Goal: Task Accomplishment & Management: Manage account settings

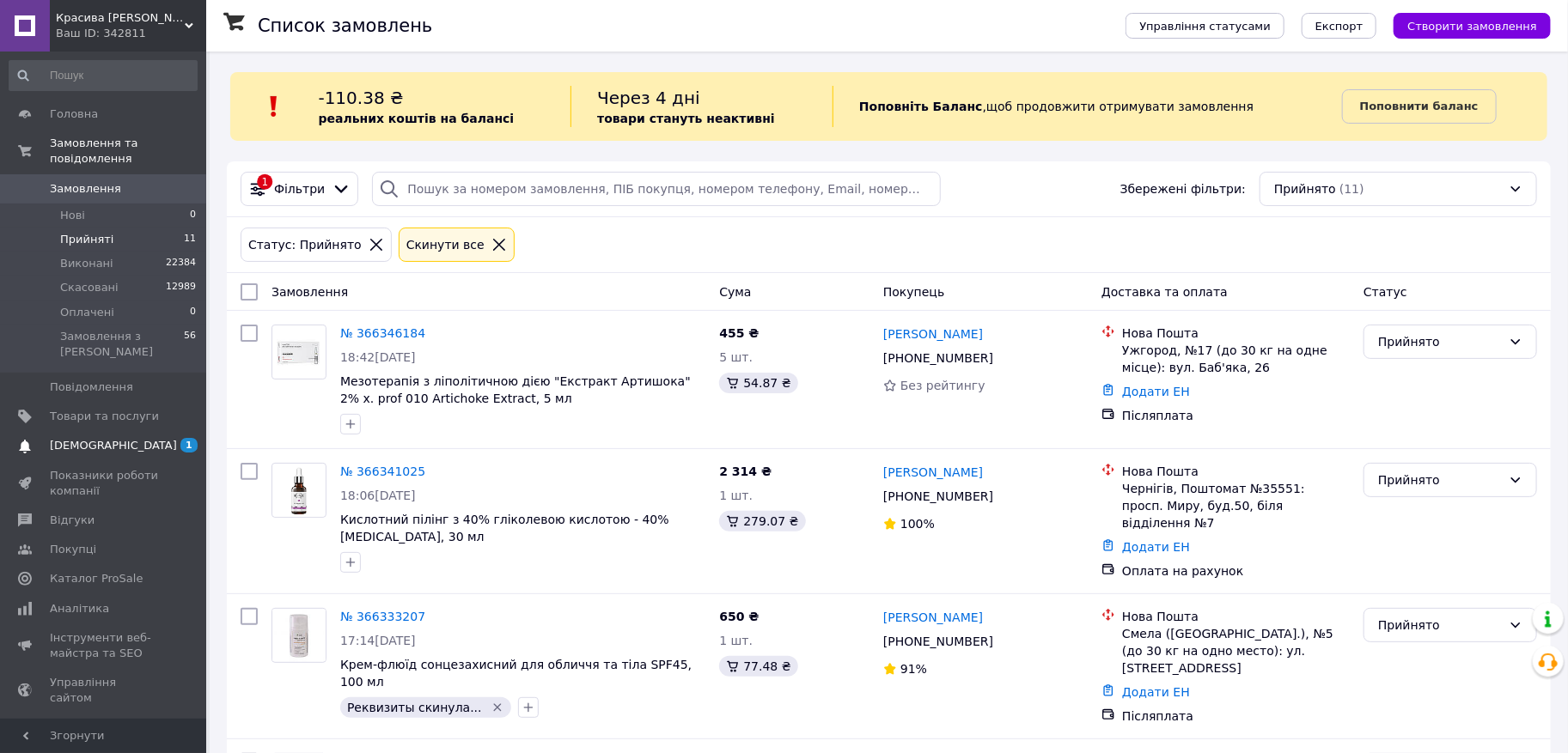
click at [95, 438] on span "[DEMOGRAPHIC_DATA]" at bounding box center [113, 446] width 127 height 16
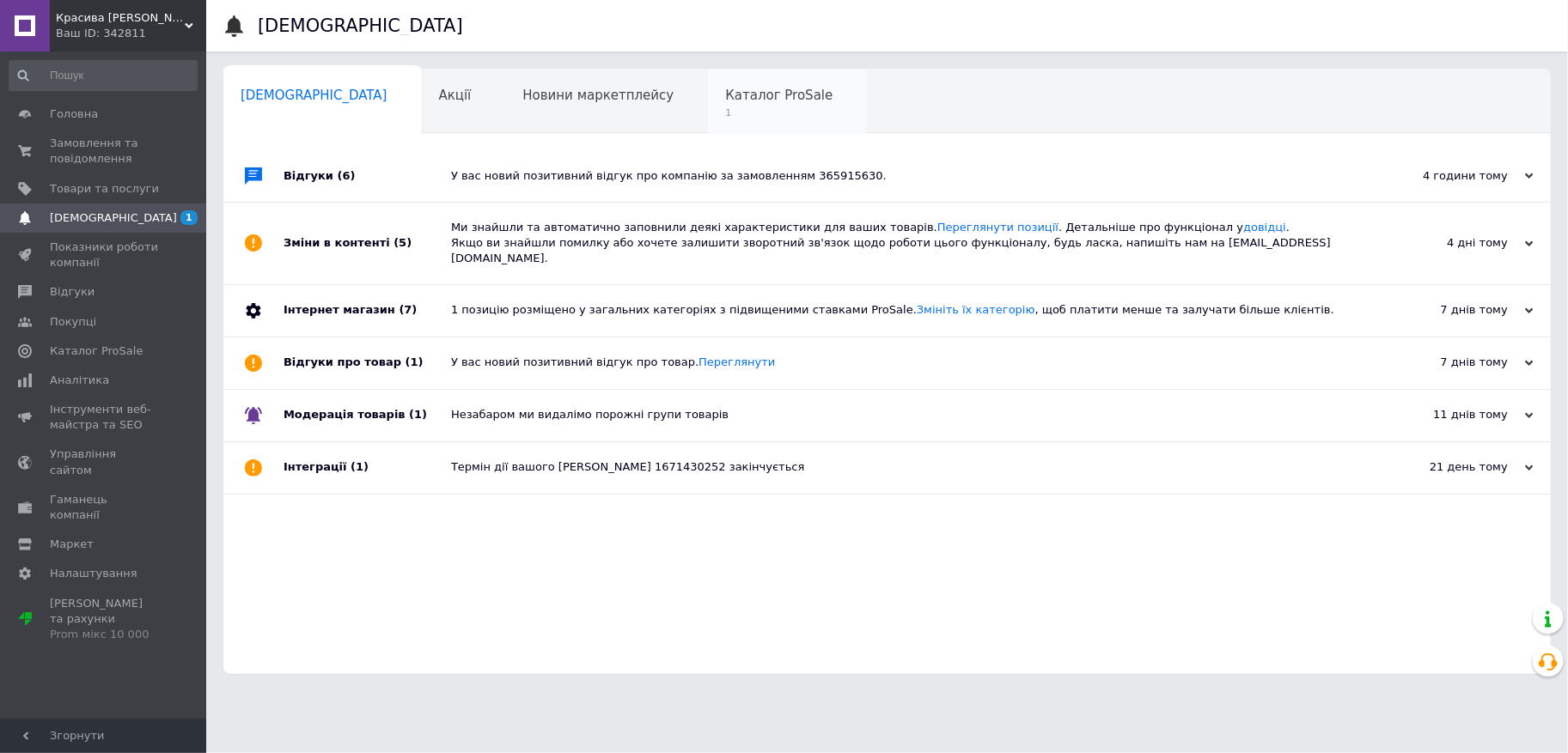
click at [726, 108] on span "1" at bounding box center [779, 113] width 107 height 13
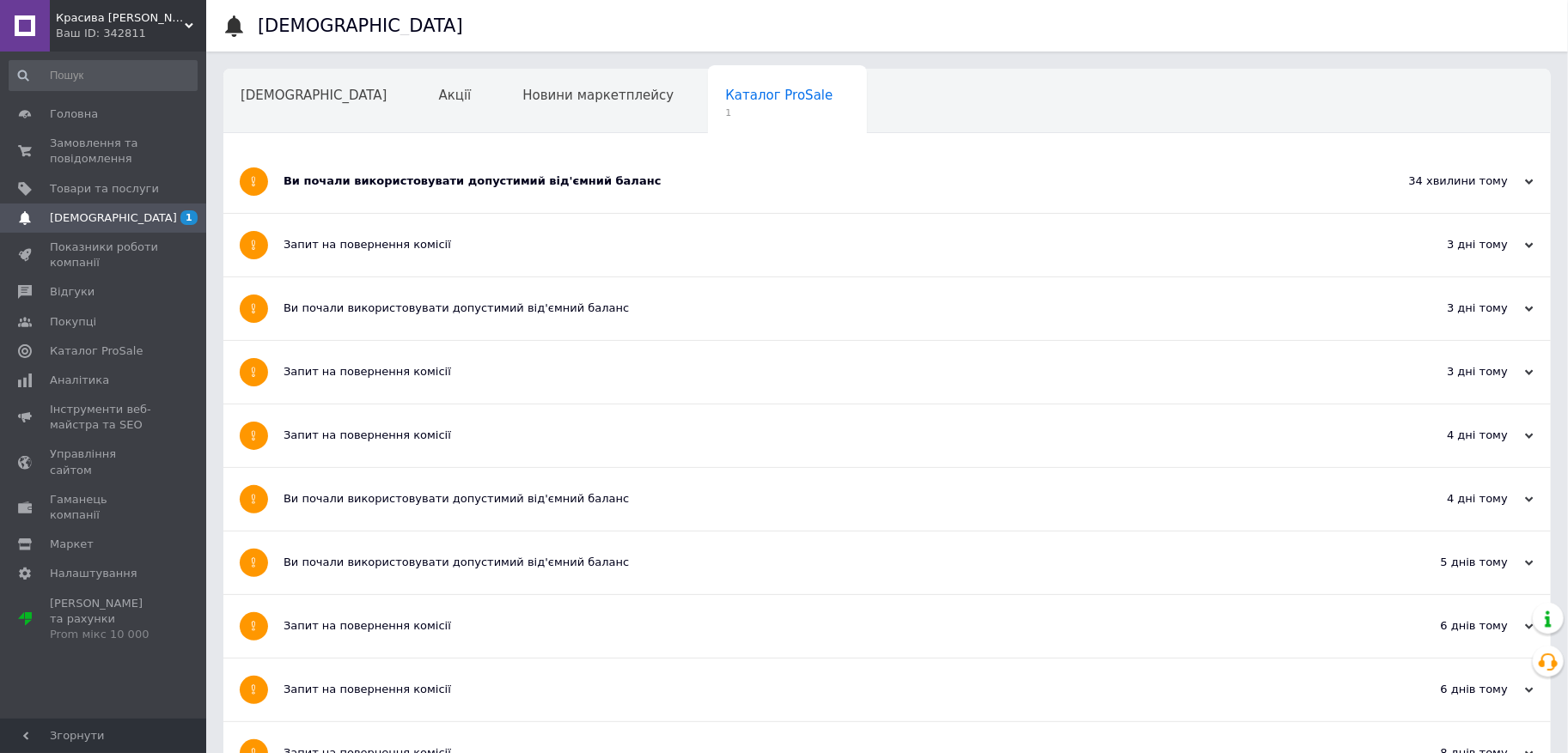
click at [469, 186] on div "Ви почали використовувати допустимий від'ємний баланс" at bounding box center [823, 181] width 1079 height 16
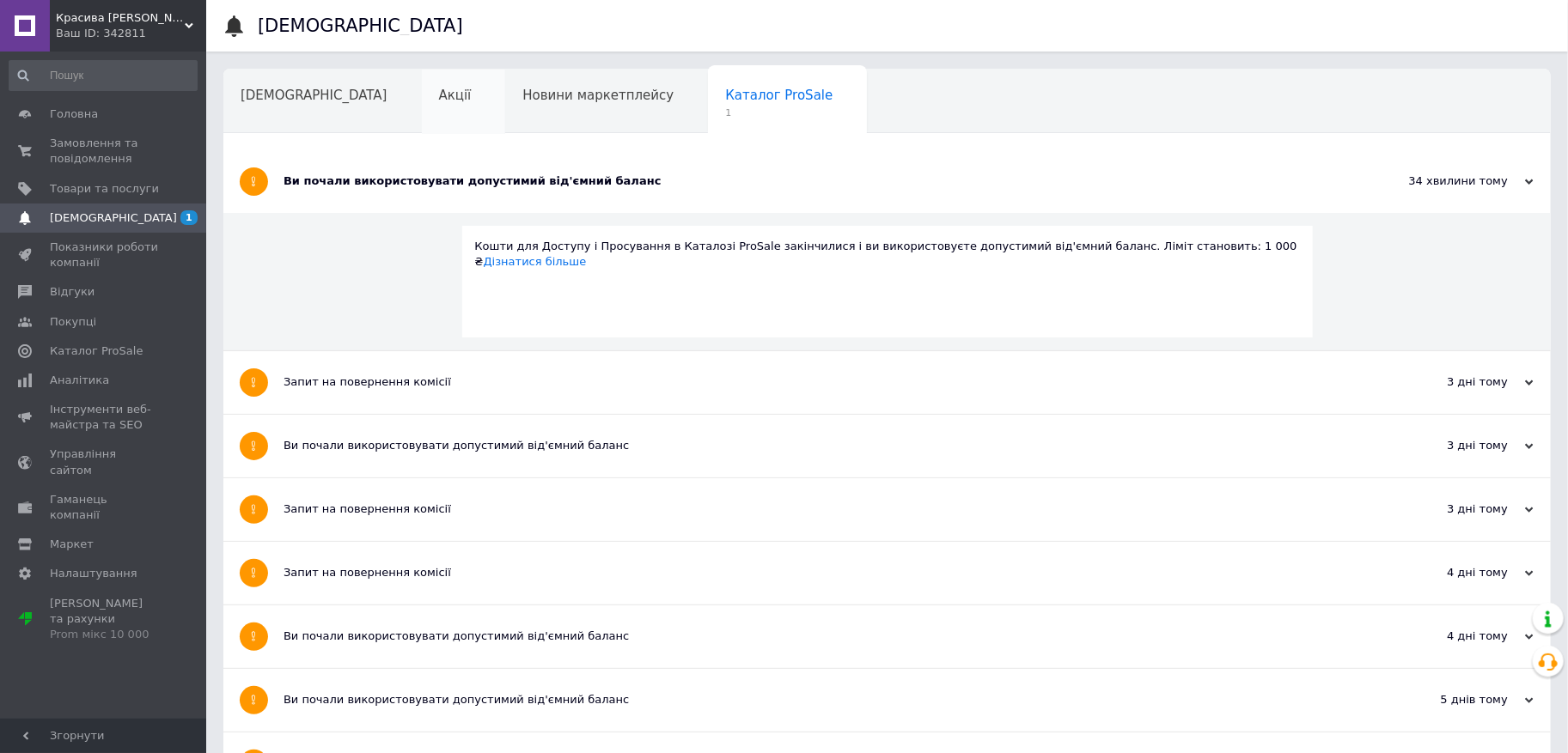
click at [422, 106] on div "Акції" at bounding box center [463, 102] width 84 height 65
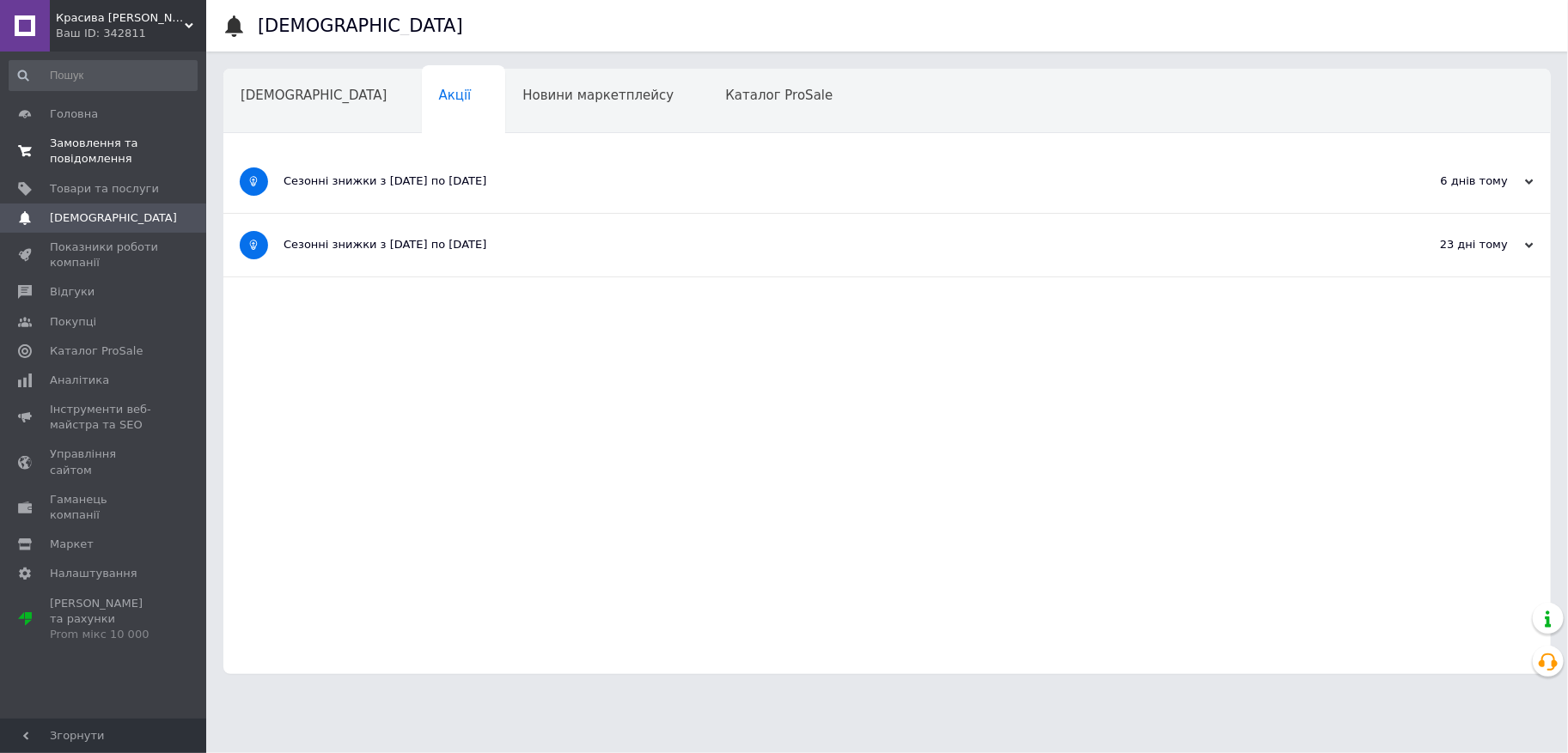
click at [85, 158] on span "Замовлення та повідомлення" at bounding box center [105, 151] width 109 height 31
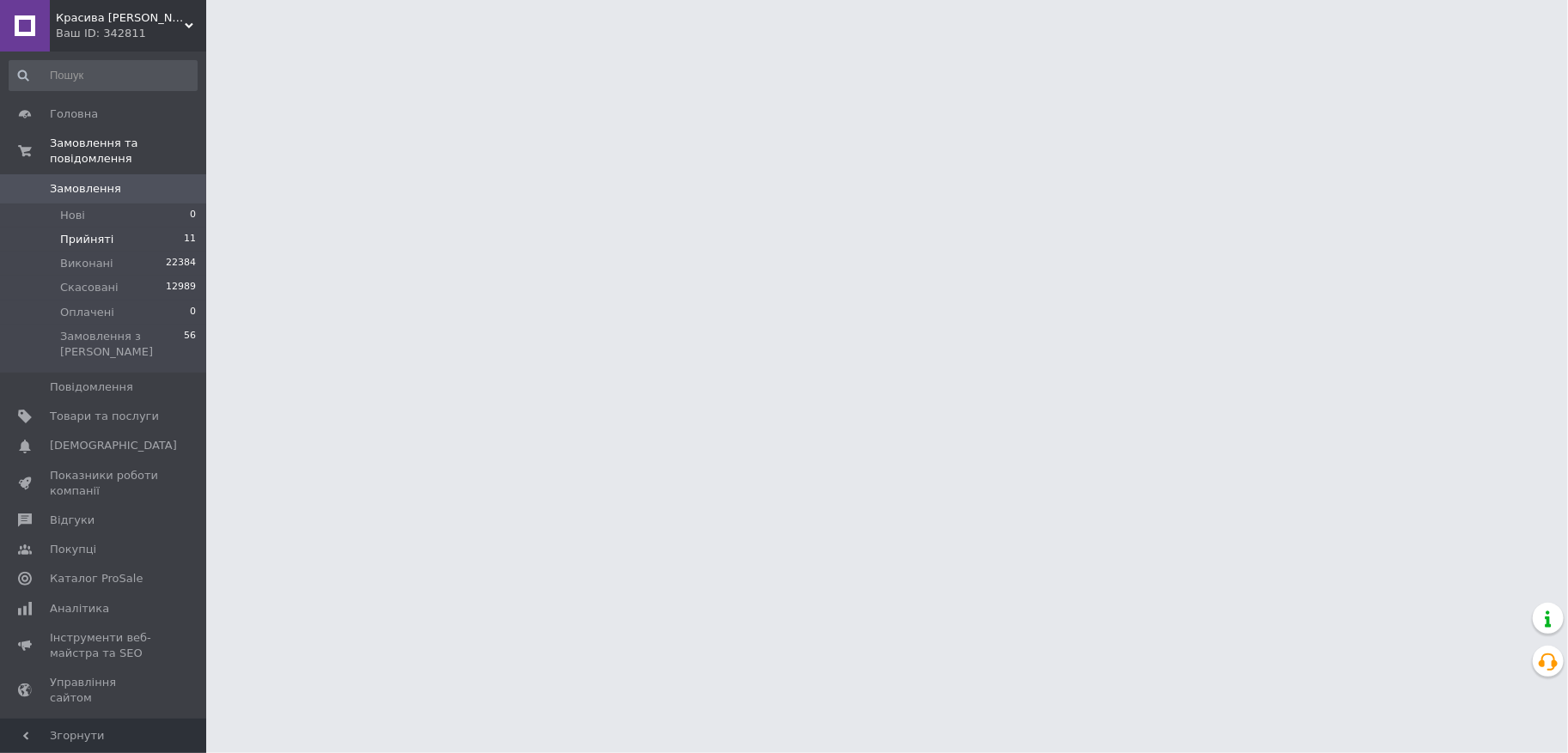
click at [91, 239] on span "Прийняті" at bounding box center [86, 239] width 53 height 16
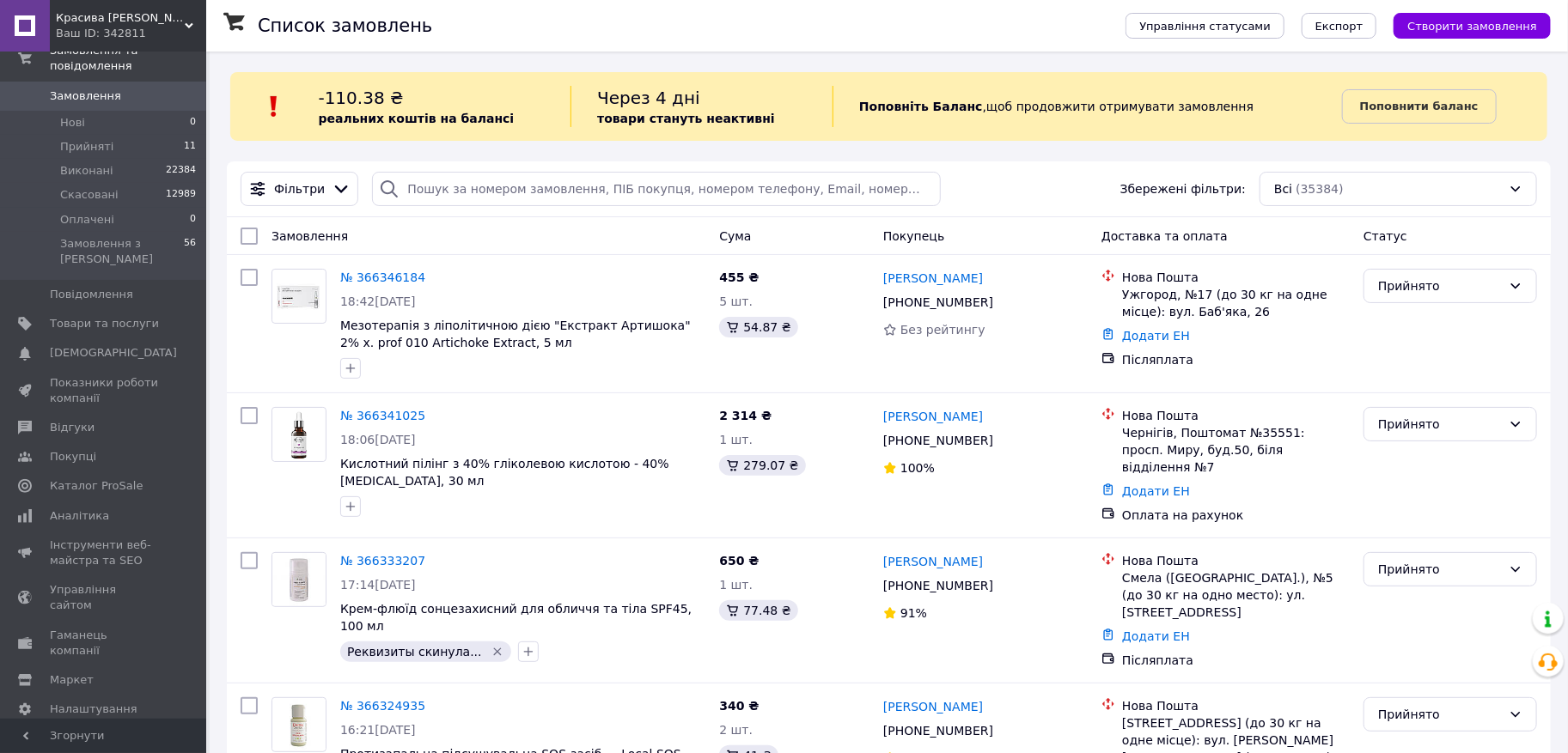
scroll to position [96, 0]
click at [1423, 112] on b "Поповнити баланс" at bounding box center [1420, 107] width 119 height 13
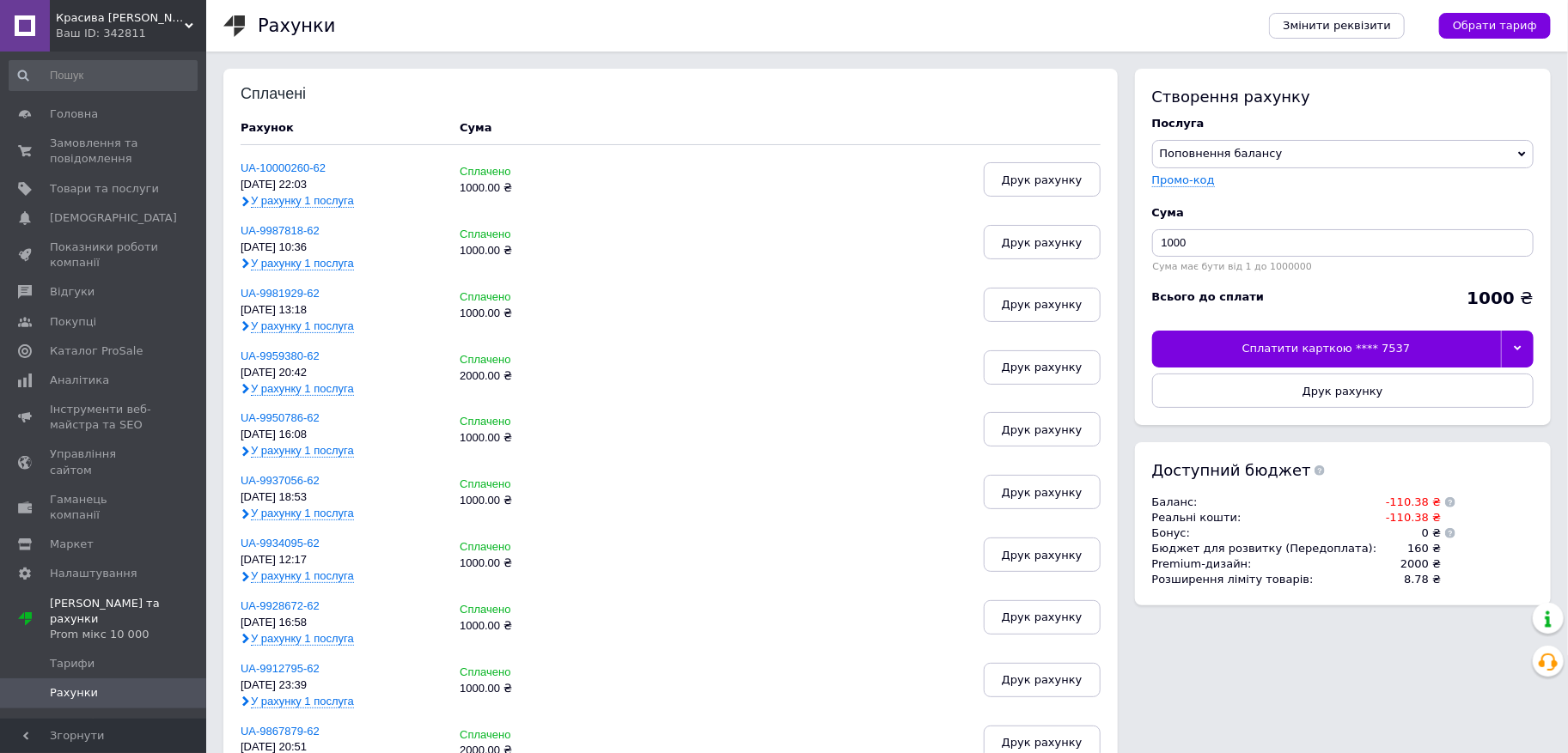
click at [1517, 352] on icon at bounding box center [1518, 348] width 7 height 7
click at [1405, 384] on div "Сплатити іншою карткою" at bounding box center [1343, 388] width 362 height 16
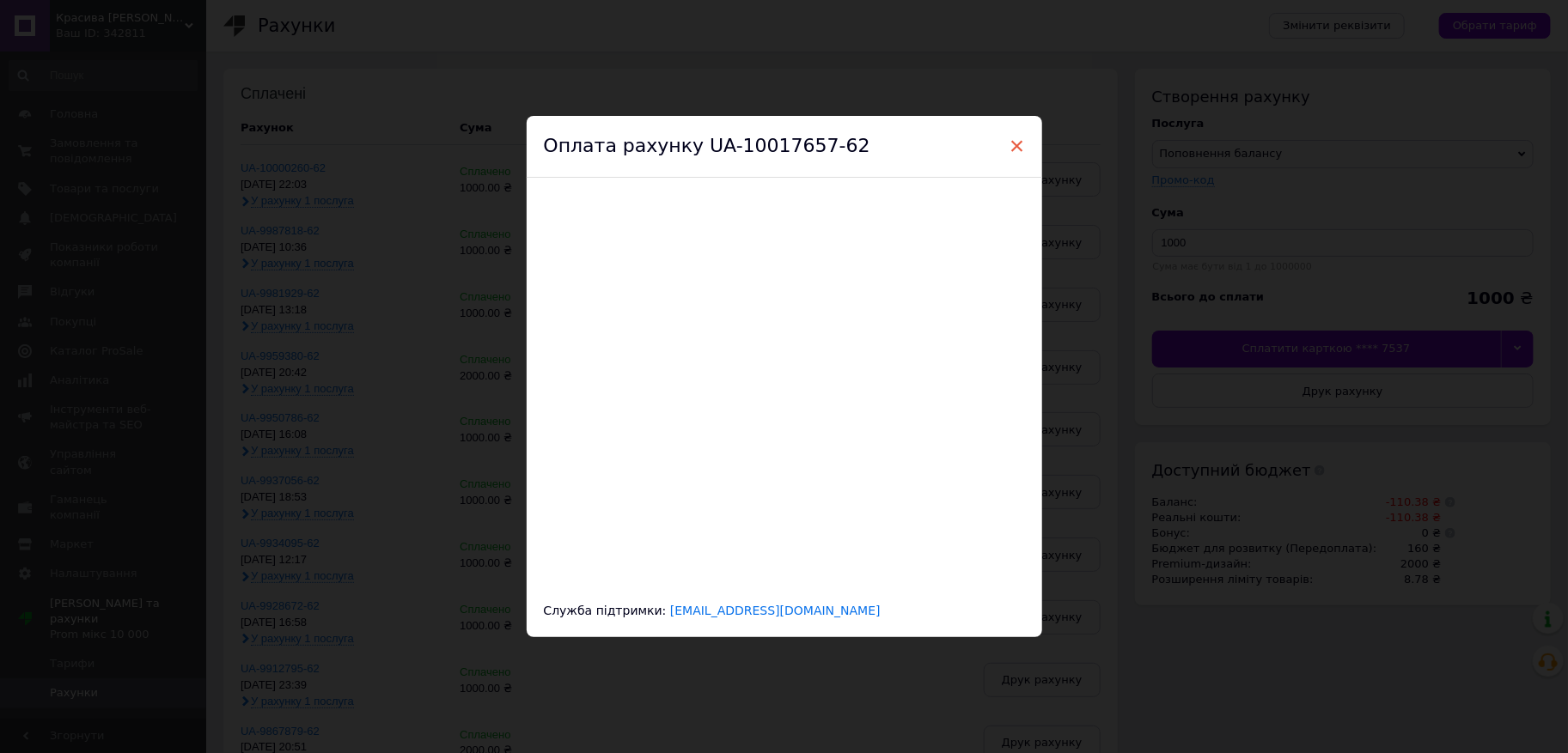
click at [1018, 146] on span "×" at bounding box center [1018, 146] width 16 height 30
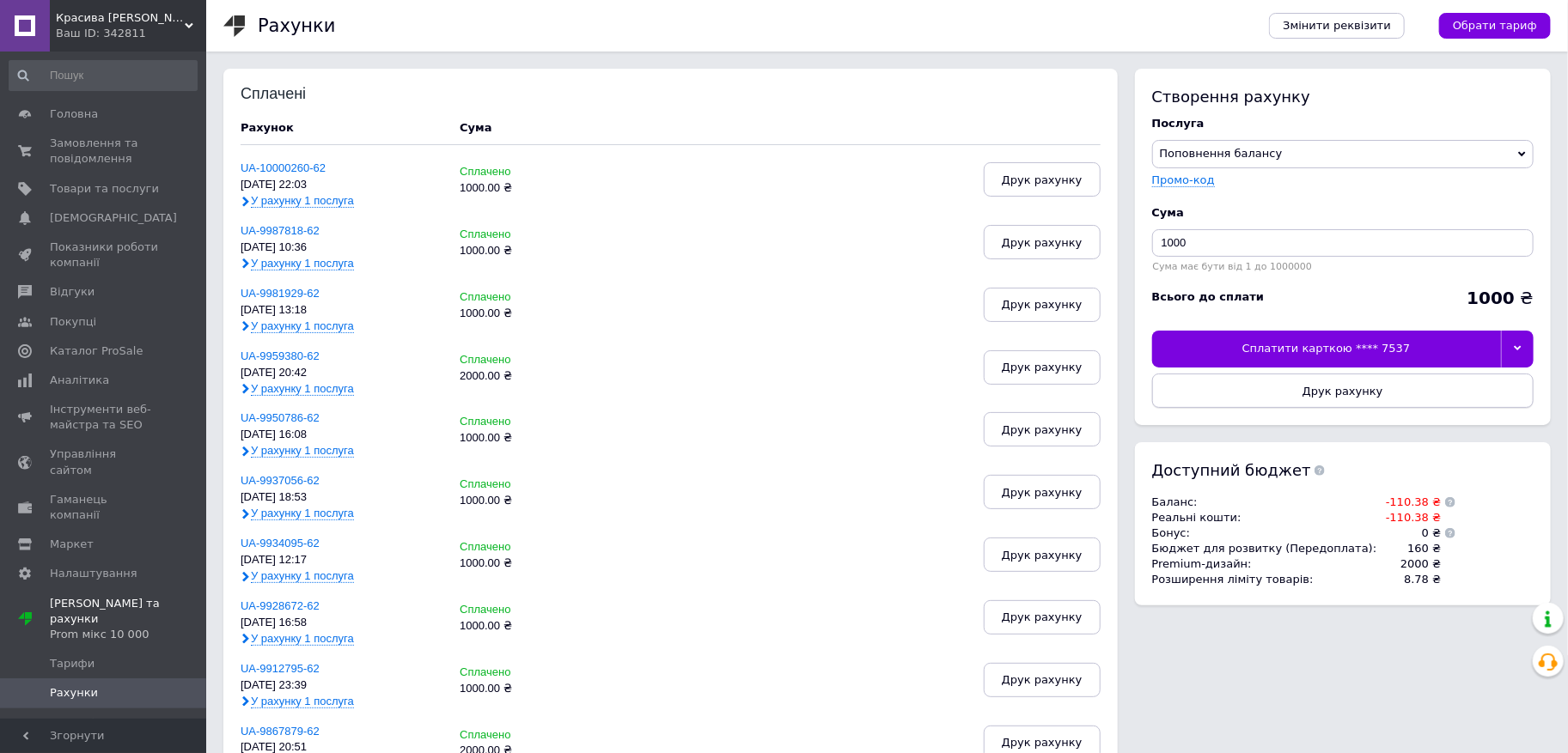
click at [1392, 395] on button "Друк рахунку" at bounding box center [1343, 390] width 382 height 34
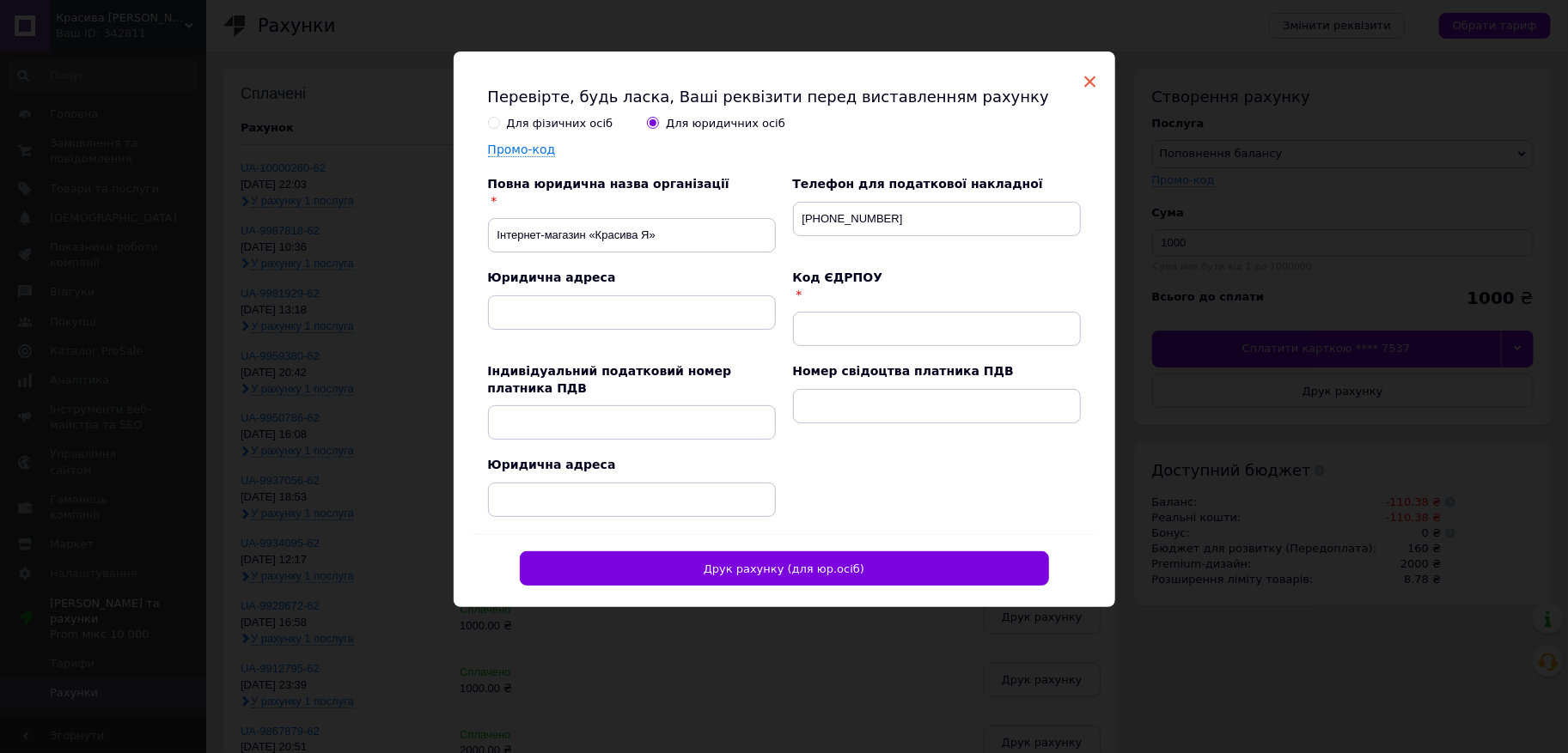
click at [1092, 80] on span "×" at bounding box center [1090, 82] width 16 height 30
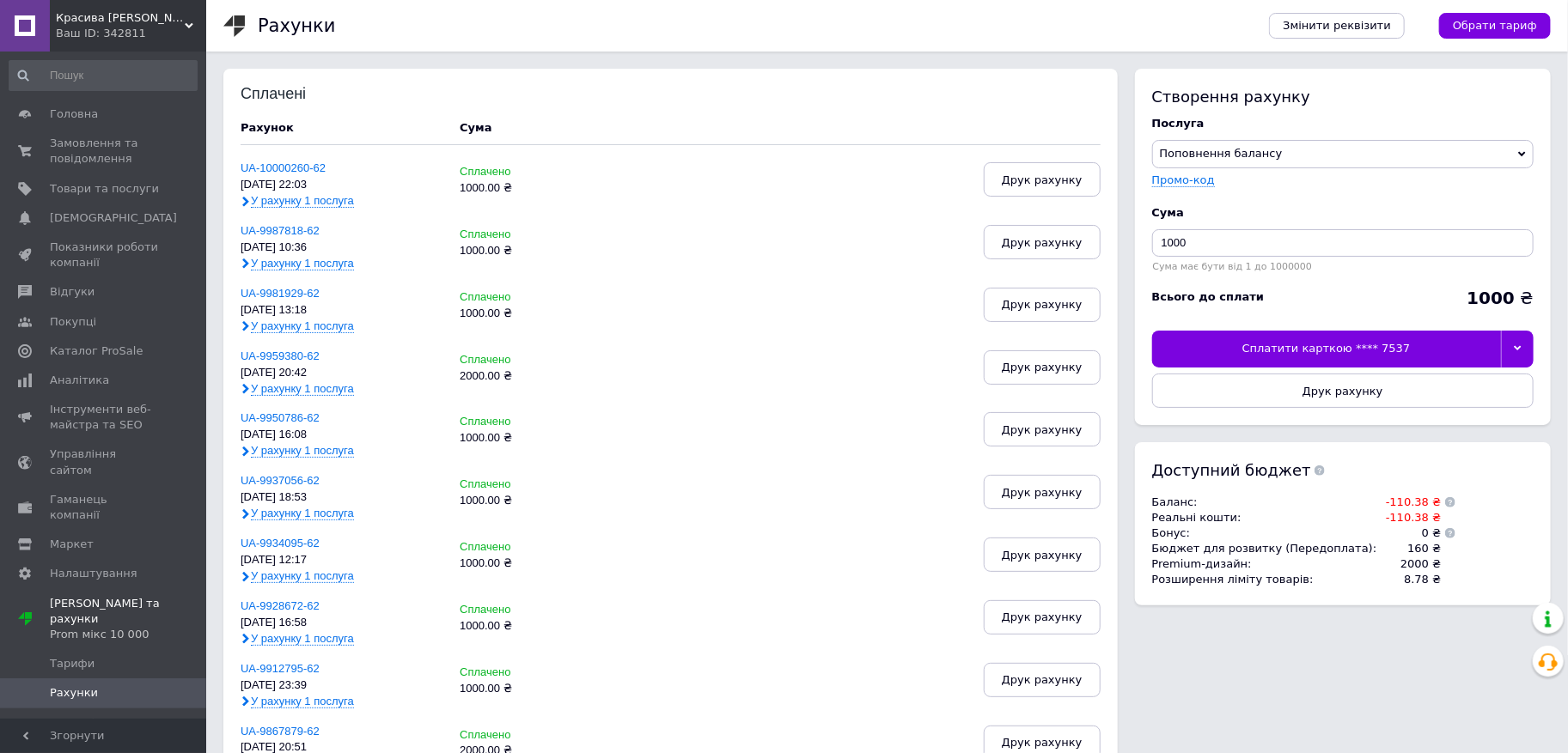
click at [1514, 348] on div at bounding box center [1517, 348] width 32 height 36
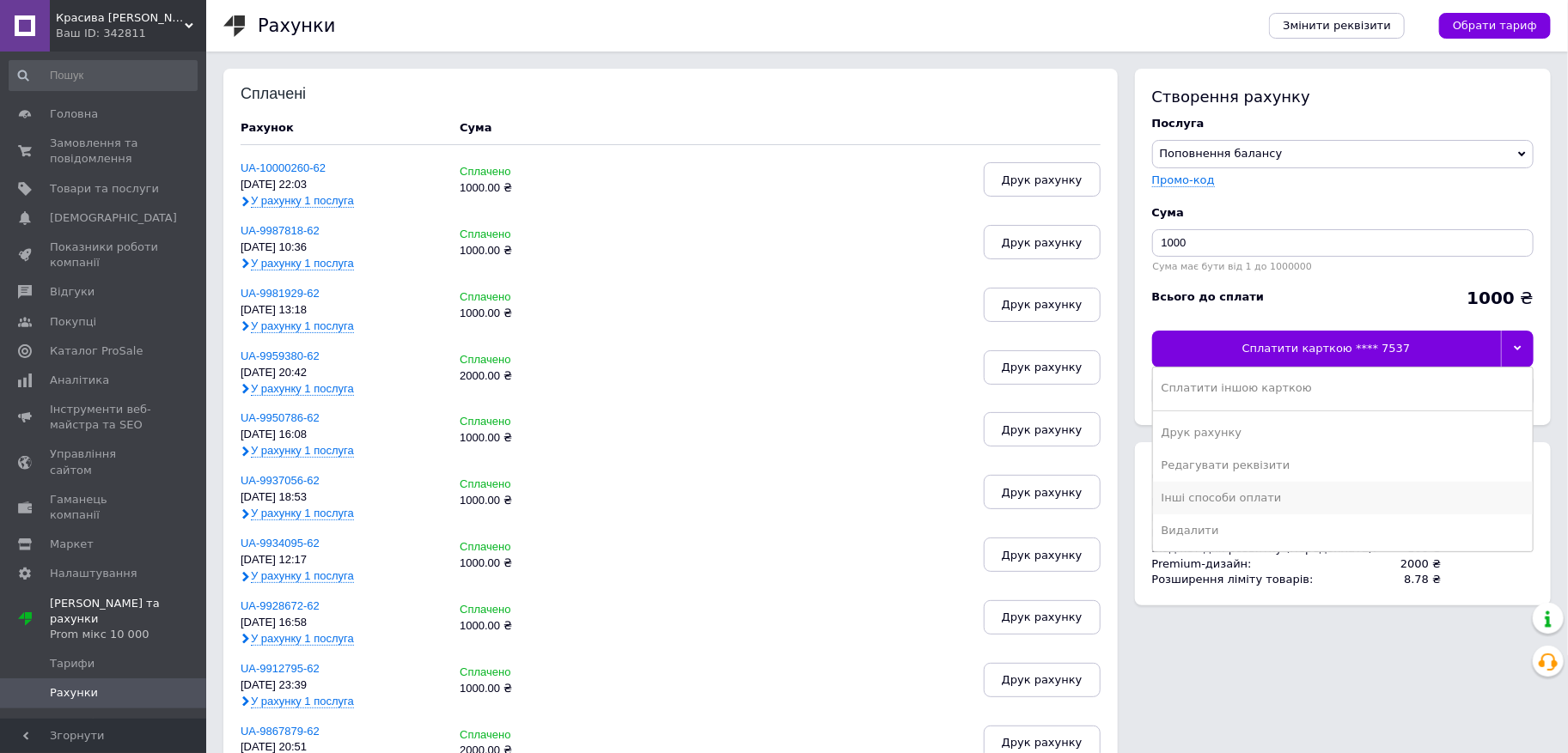
click at [1249, 499] on div "Інші способи оплати" at bounding box center [1343, 497] width 362 height 16
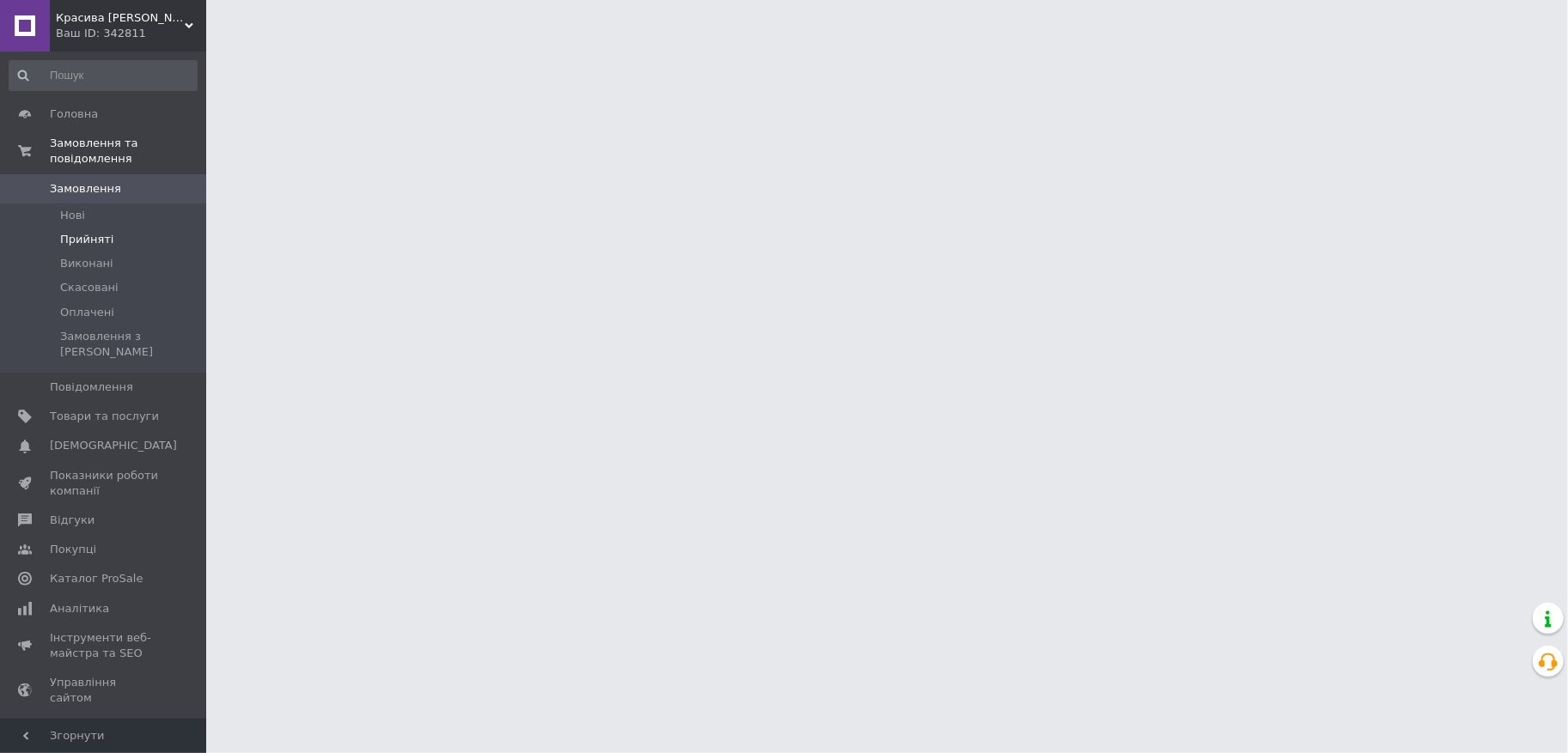
click at [98, 245] on span "Прийняті" at bounding box center [86, 239] width 53 height 16
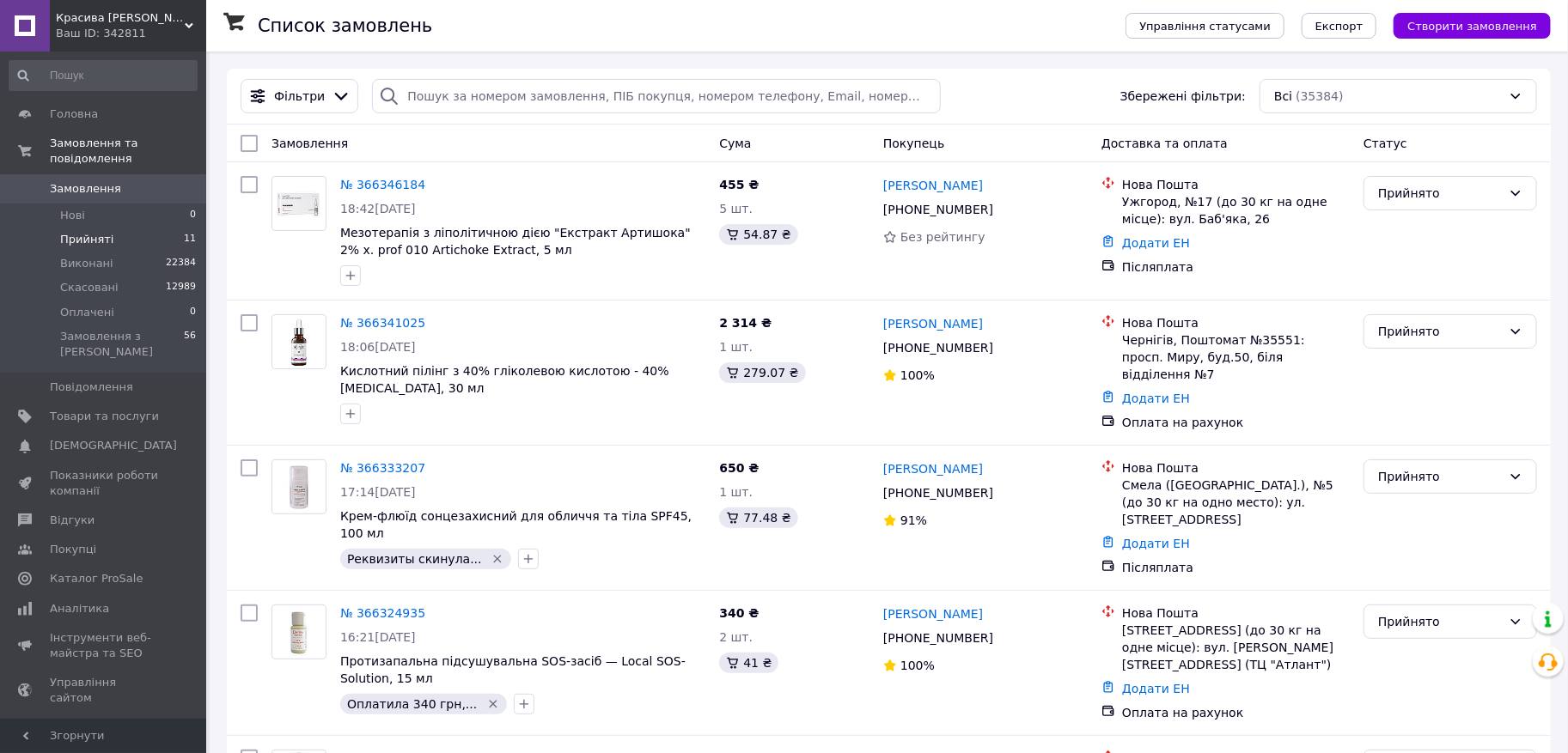
click at [99, 242] on span "Прийняті" at bounding box center [86, 239] width 53 height 16
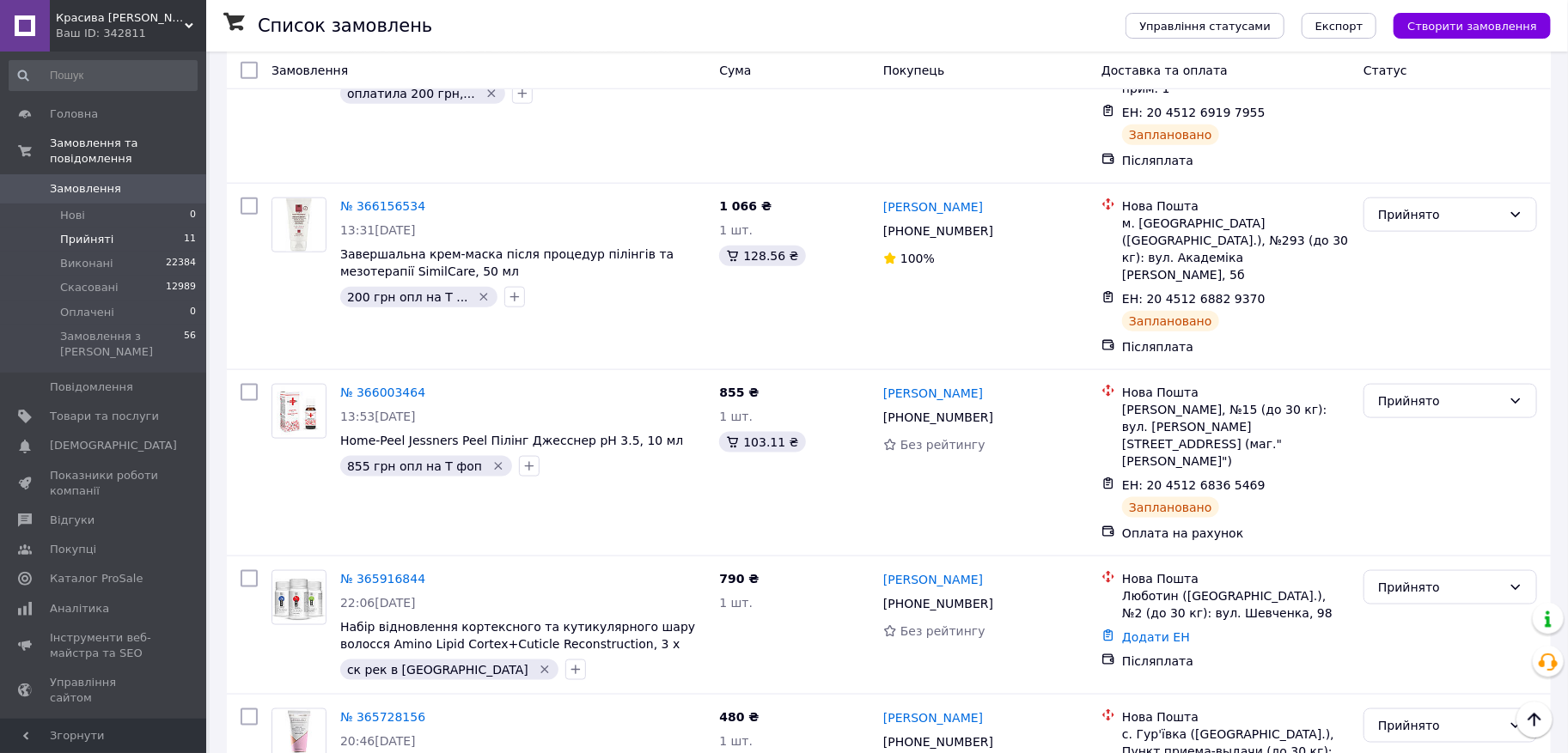
scroll to position [1079, 0]
